Goal: Information Seeking & Learning: Understand process/instructions

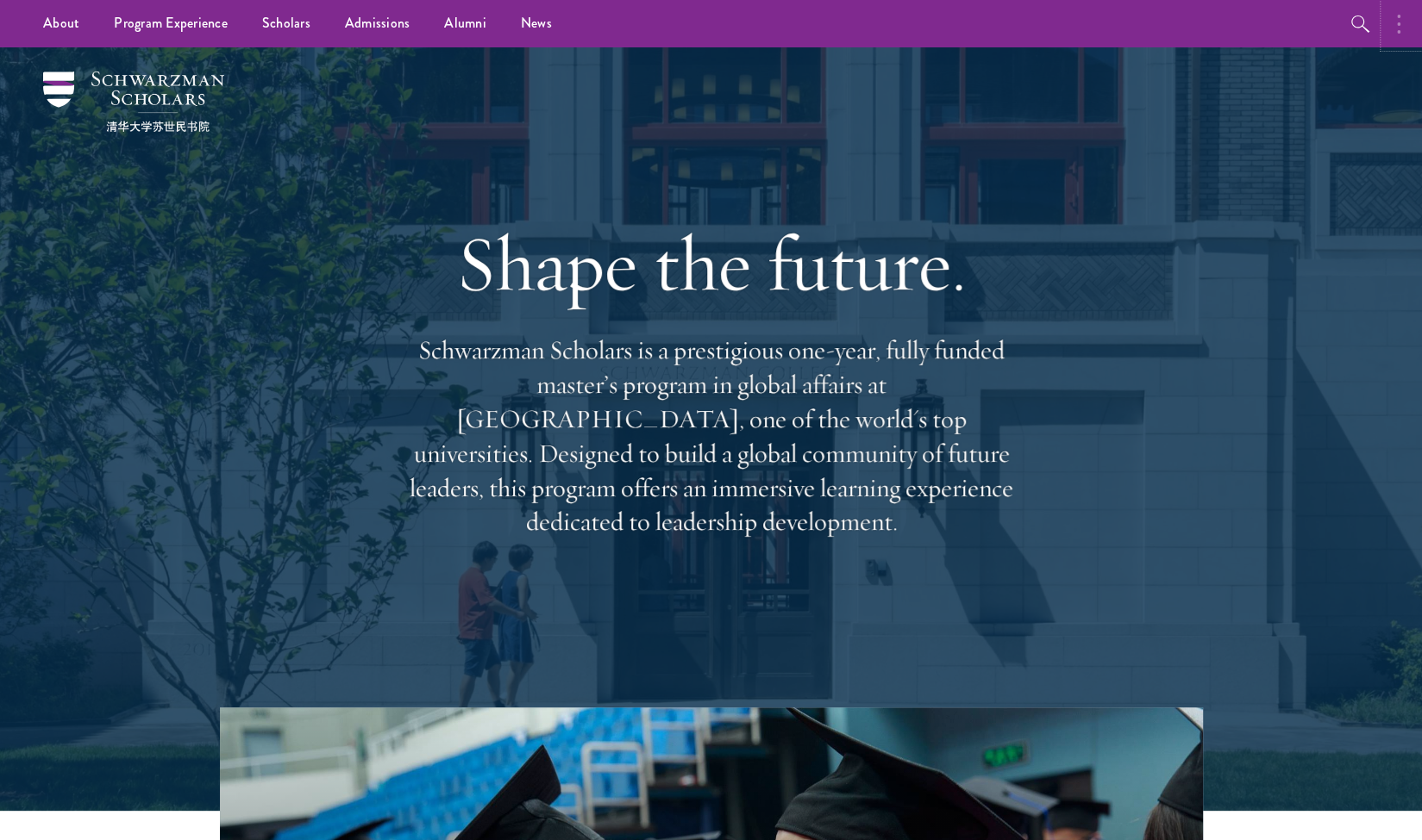
click at [1386, 28] on button "button" at bounding box center [1403, 24] width 38 height 47
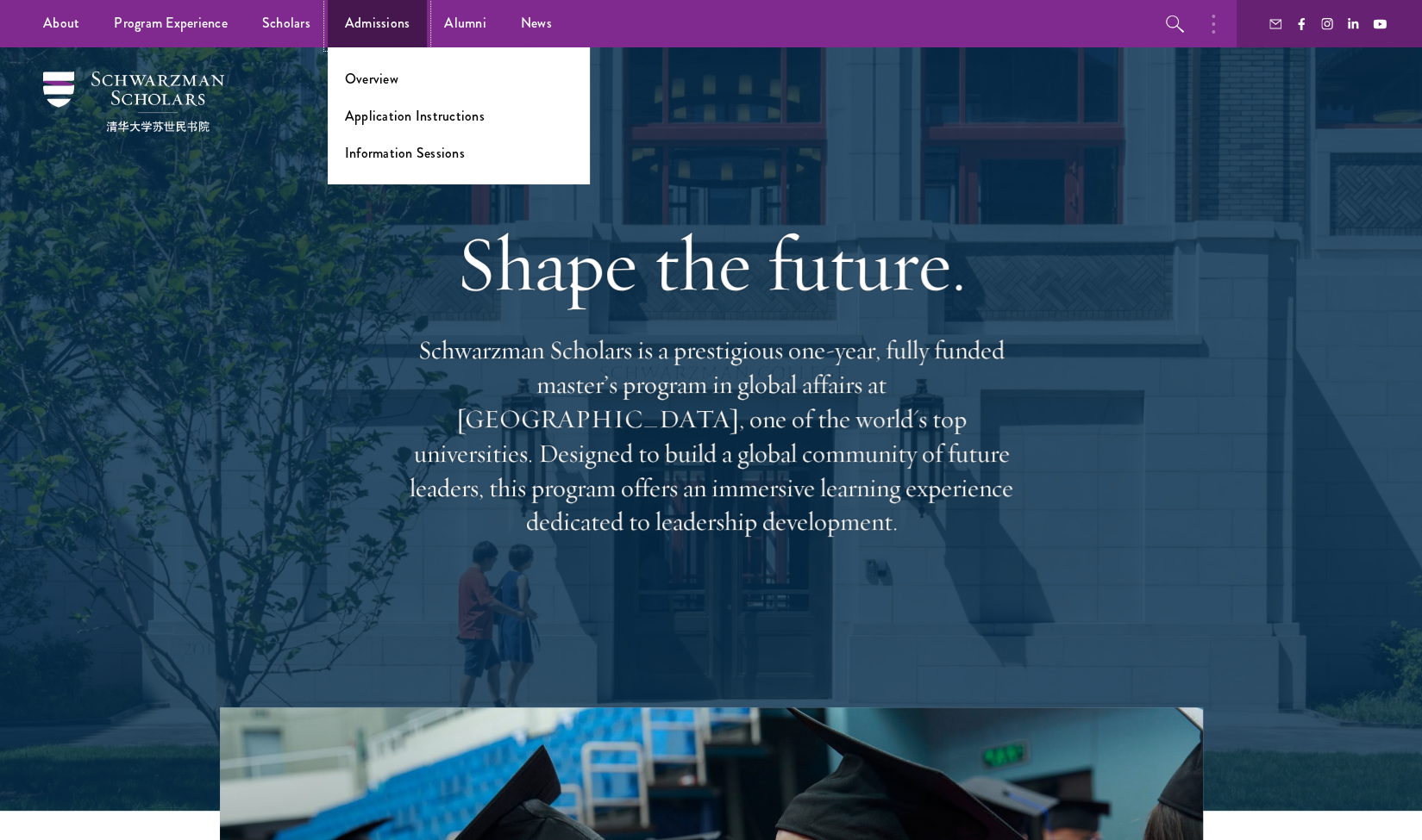
click at [351, 26] on link "Admissions" at bounding box center [378, 24] width 100 height 47
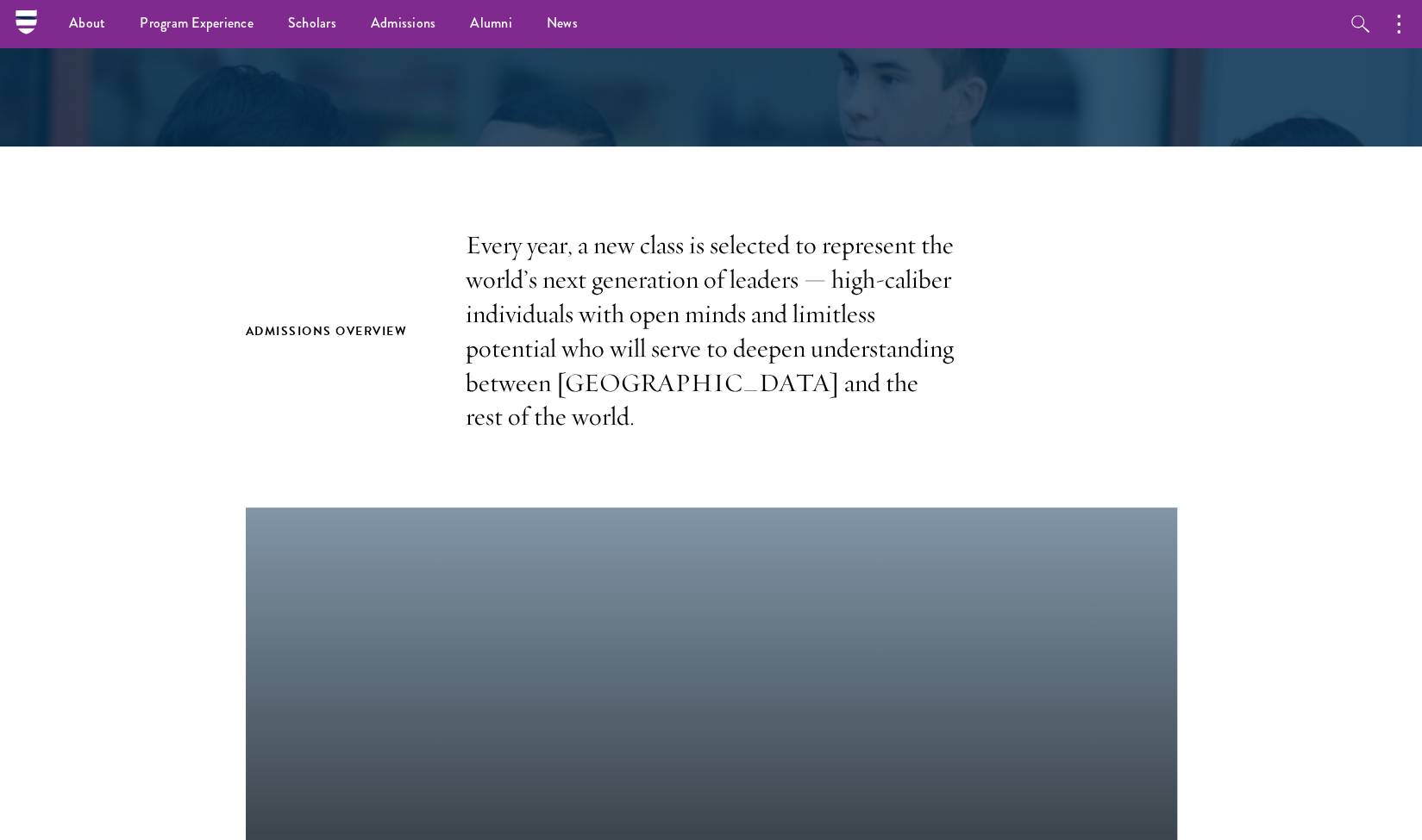
scroll to position [362, 0]
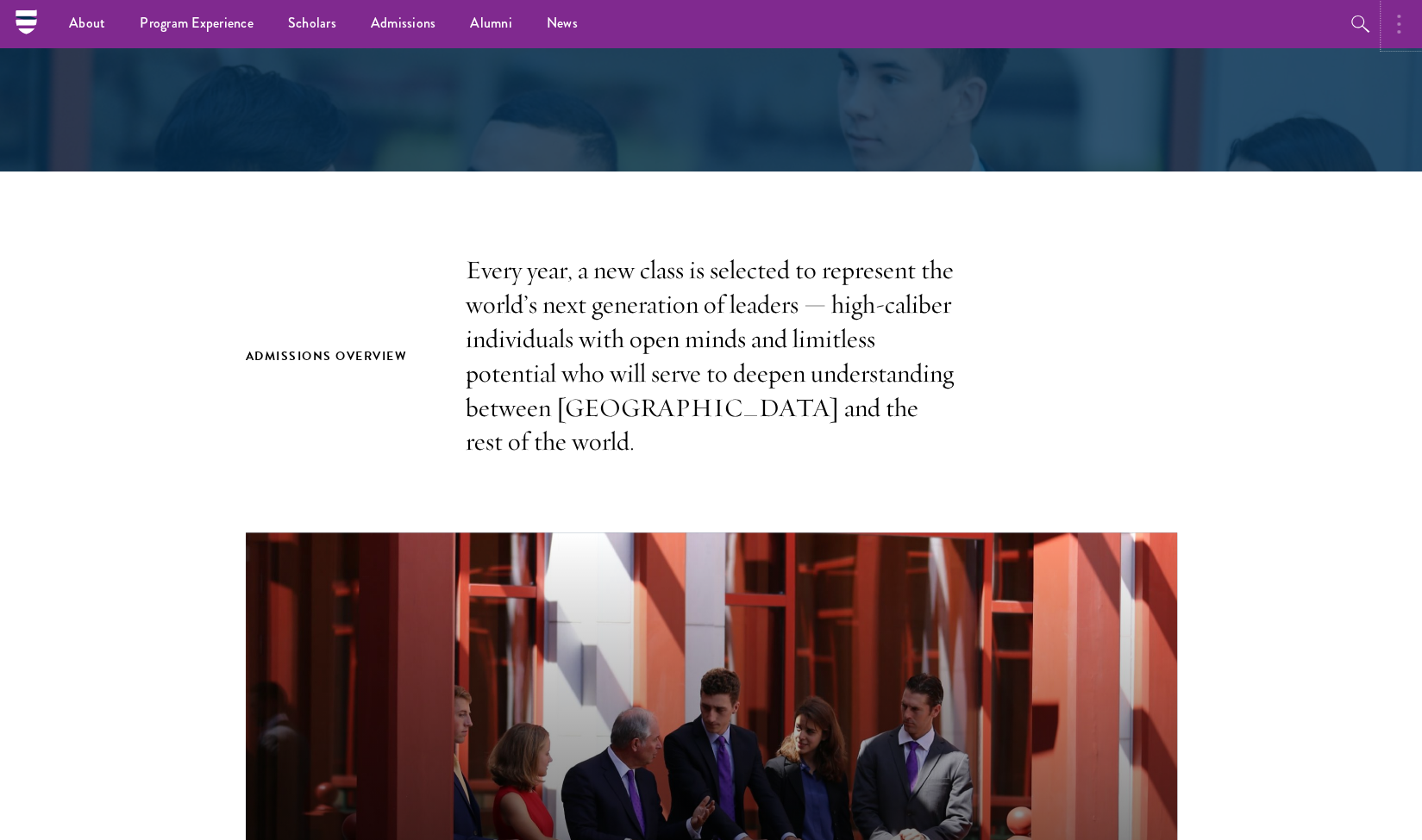
click at [1397, 24] on circle "button" at bounding box center [1398, 25] width 4 height 4
click at [1169, 30] on icon "button" at bounding box center [1175, 24] width 21 height 21
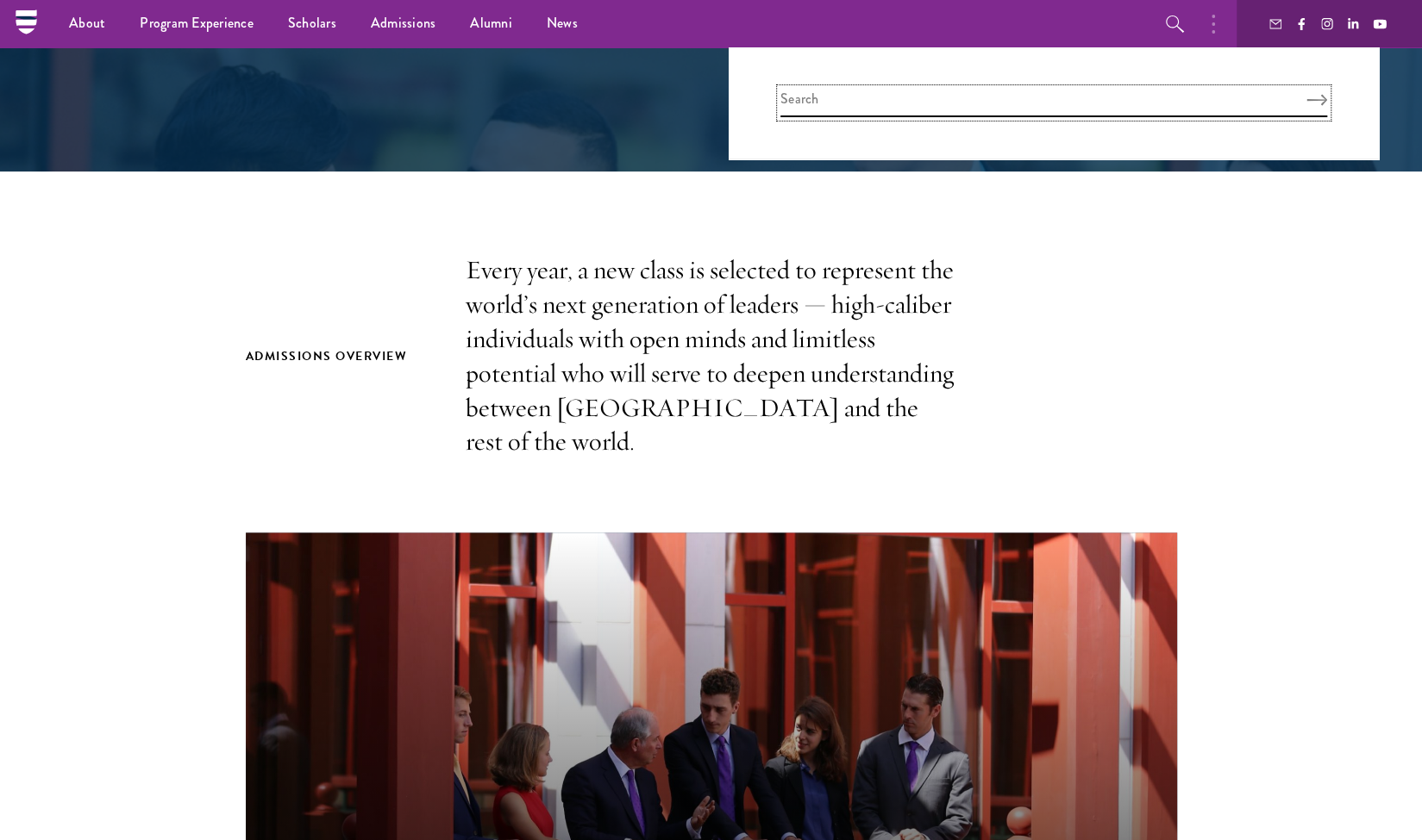
click at [820, 115] on input "search" at bounding box center [1054, 103] width 547 height 28
type input "log in"
click at [1306, 94] on button "Search" at bounding box center [1316, 99] width 21 height 12
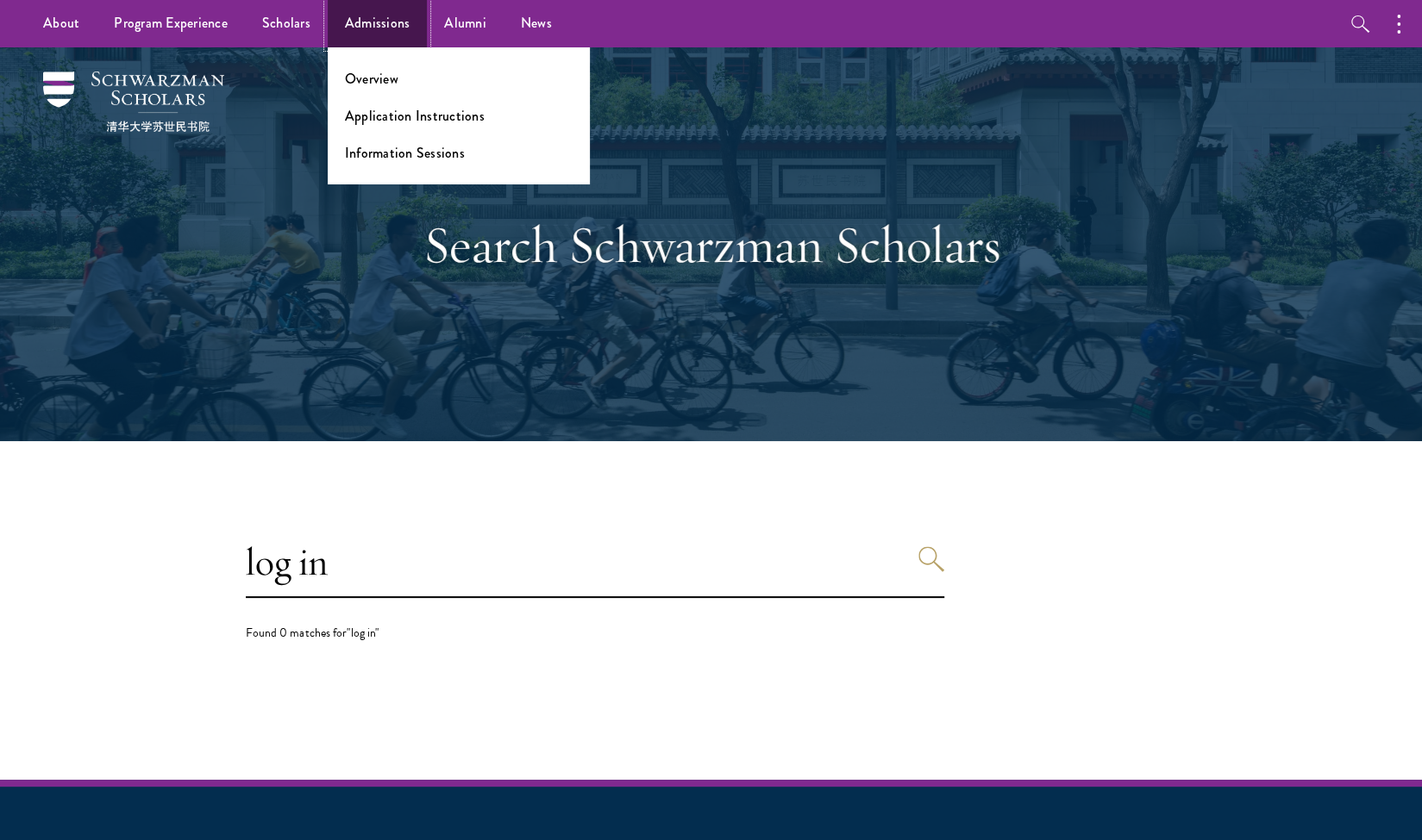
click at [387, 30] on link "Admissions" at bounding box center [378, 24] width 100 height 47
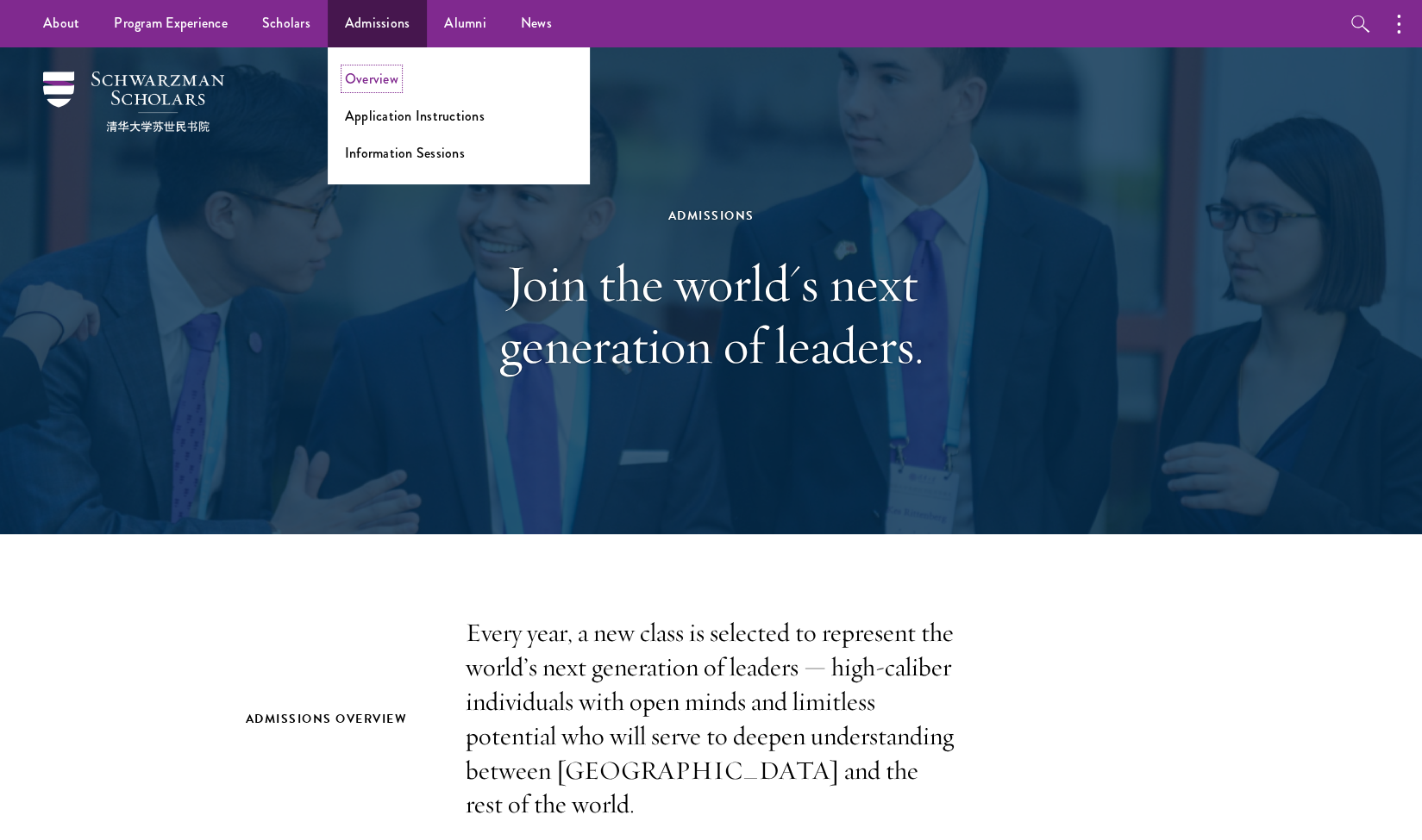
click at [373, 82] on link "Overview" at bounding box center [372, 79] width 54 height 20
click at [421, 121] on link "Application Instructions" at bounding box center [415, 116] width 140 height 20
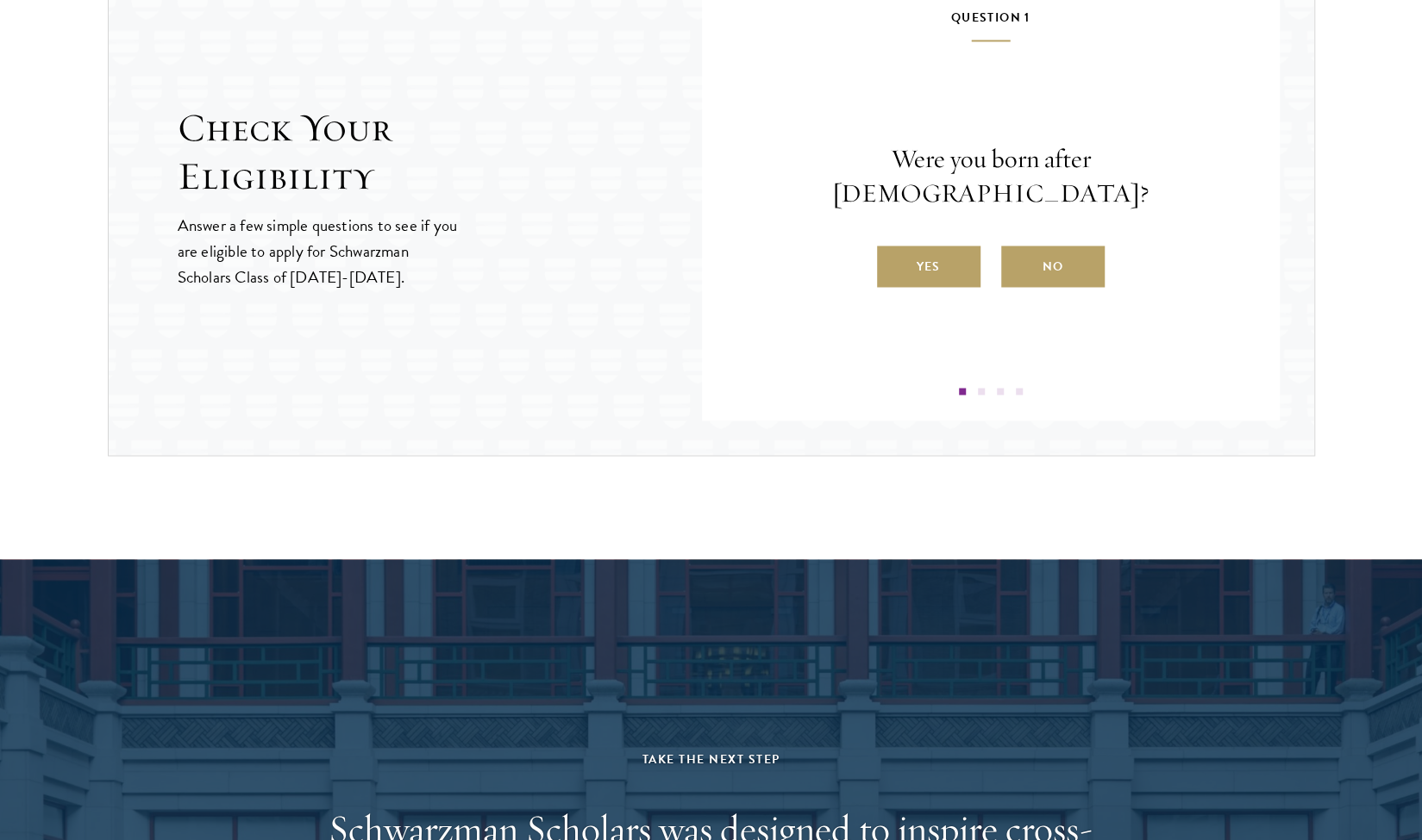
scroll to position [1885, 0]
click at [1038, 252] on label "No" at bounding box center [1053, 265] width 104 height 42
click at [1017, 252] on input "No" at bounding box center [1009, 253] width 15 height 15
radio input "true"
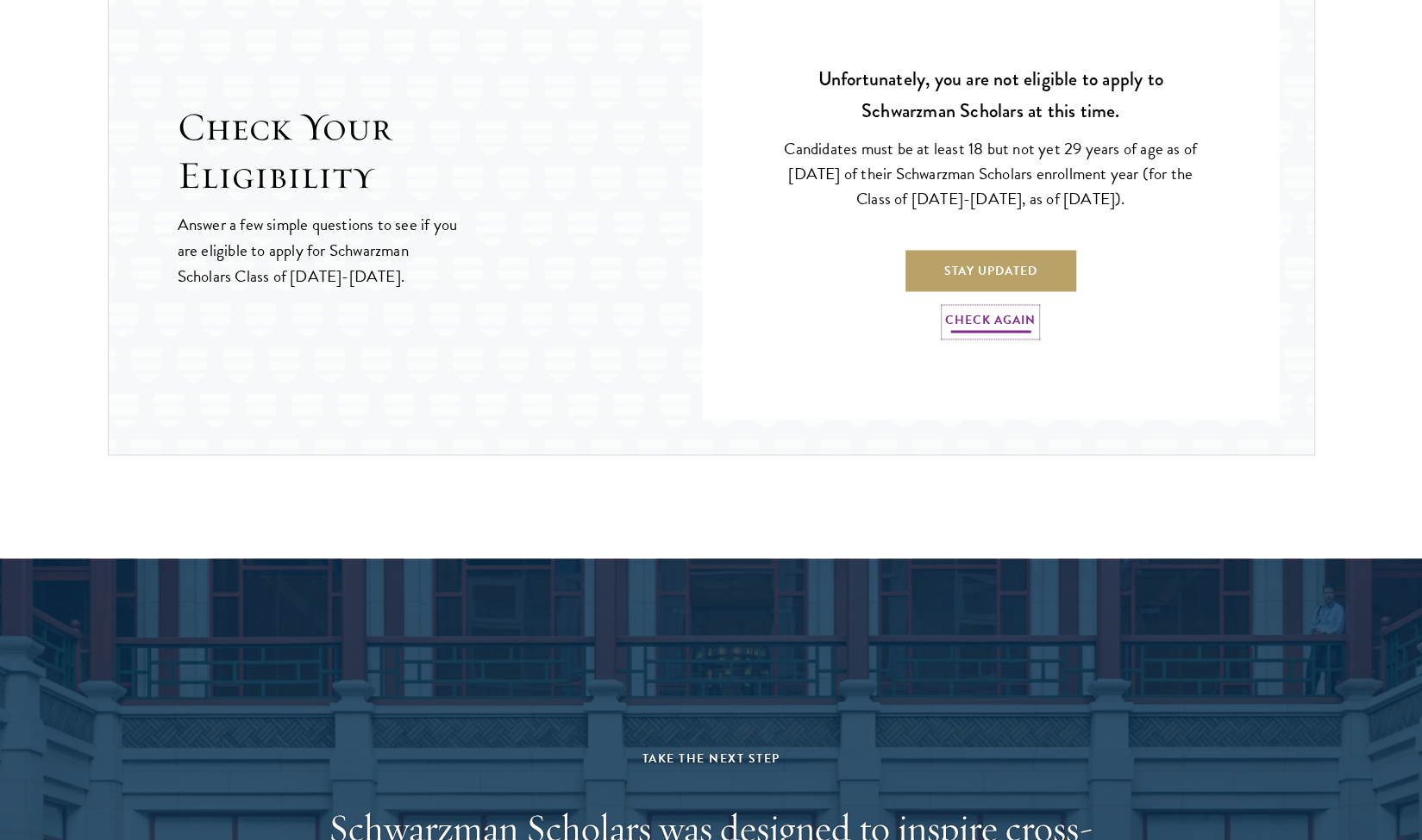
click at [953, 309] on link "Check Again" at bounding box center [990, 321] width 91 height 26
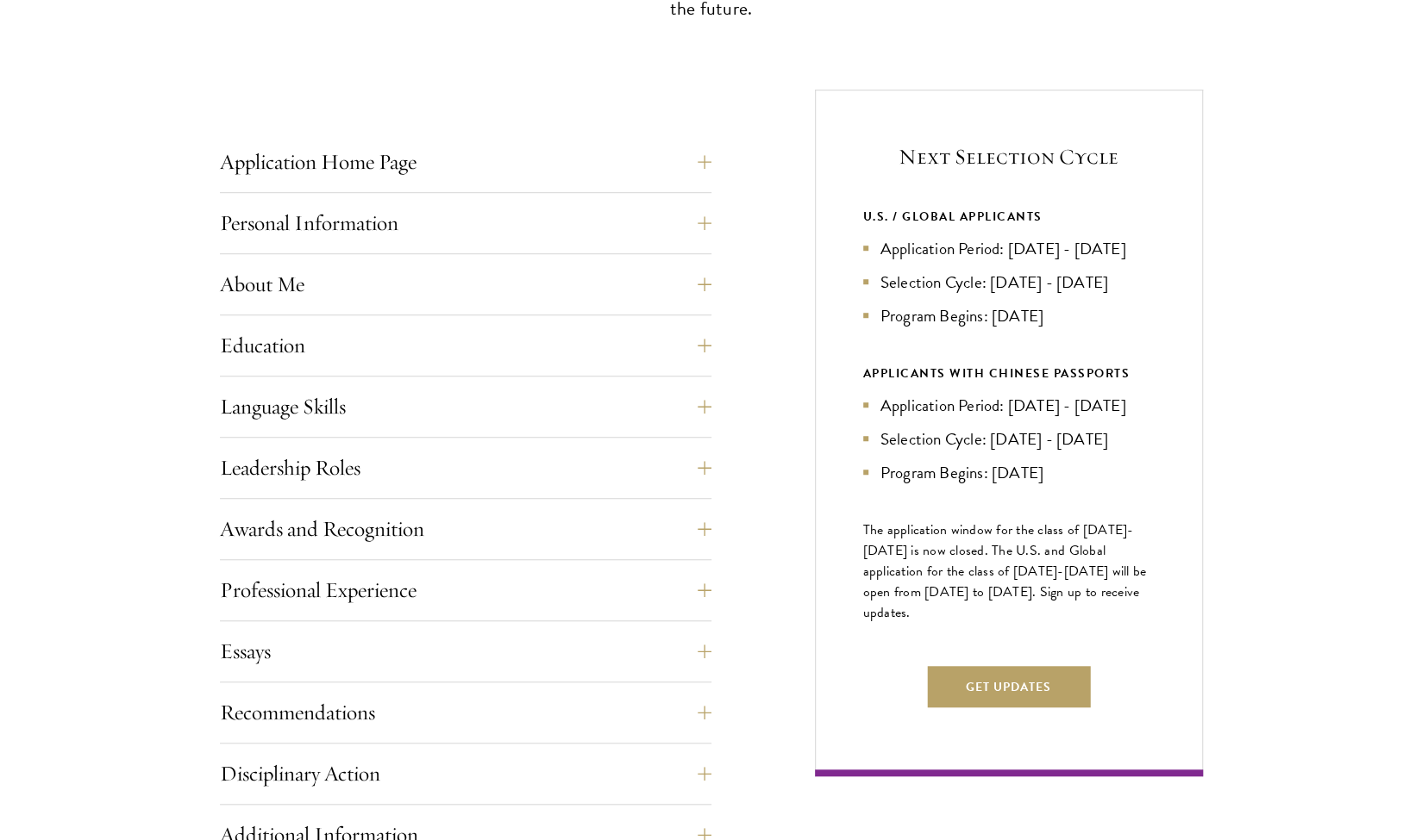
scroll to position [0, 0]
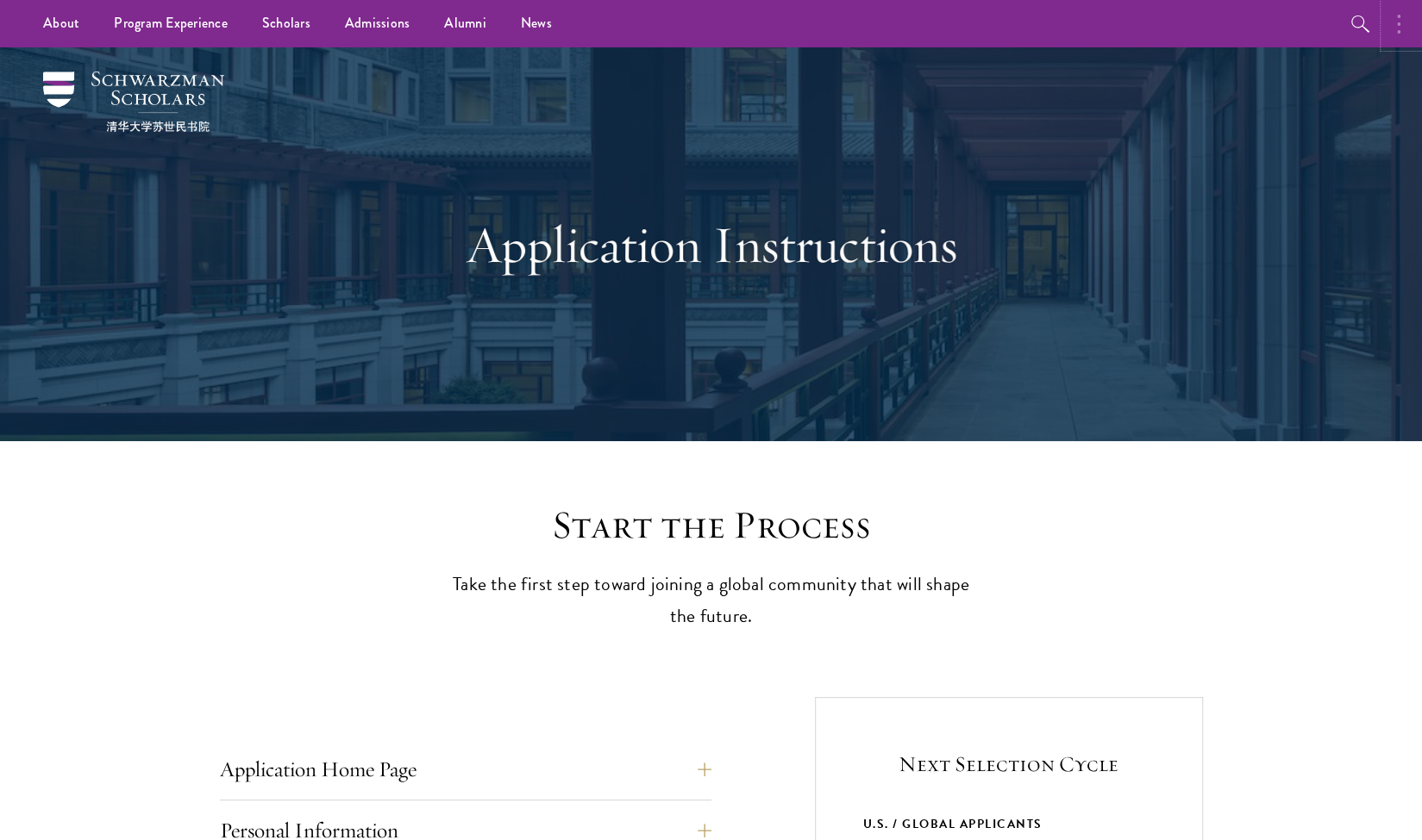
click at [1388, 30] on button "button" at bounding box center [1403, 24] width 38 height 47
